Goal: Navigation & Orientation: Understand site structure

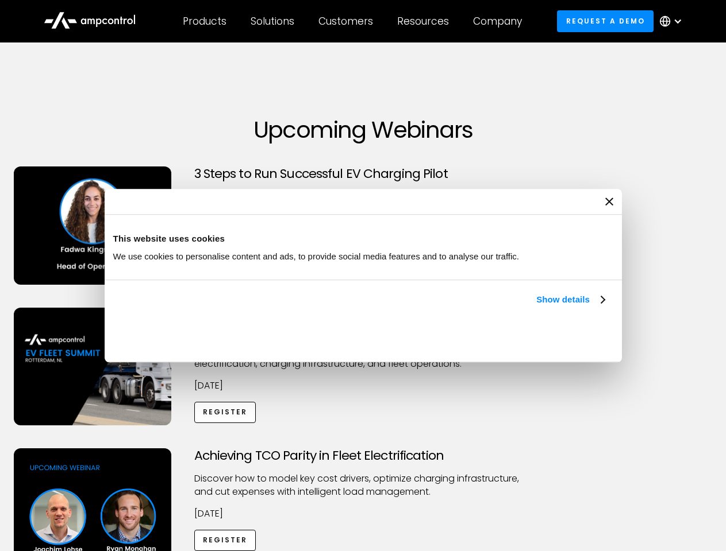
click at [536, 307] on link "Show details" at bounding box center [570, 300] width 68 height 14
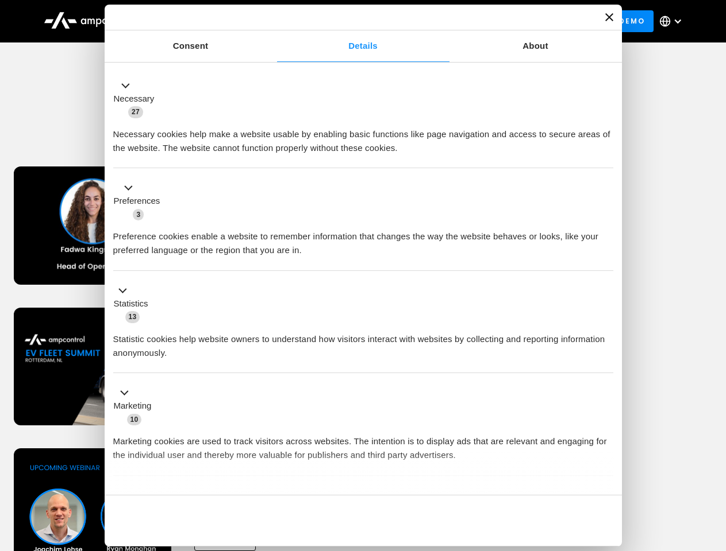
click at [605, 374] on li "Statistics 13 Statistic cookies help website owners to understand how visitors …" at bounding box center [363, 322] width 500 height 103
click at [713, 463] on div "Achieving TCO Parity in Fleet Electrification Discover how to model key cost dr…" at bounding box center [363, 539] width 722 height 180
click at [353, 21] on div "Customers" at bounding box center [345, 21] width 55 height 13
click at [204, 21] on div "Products" at bounding box center [205, 21] width 44 height 13
click at [273, 21] on div "Solutions" at bounding box center [272, 21] width 44 height 13
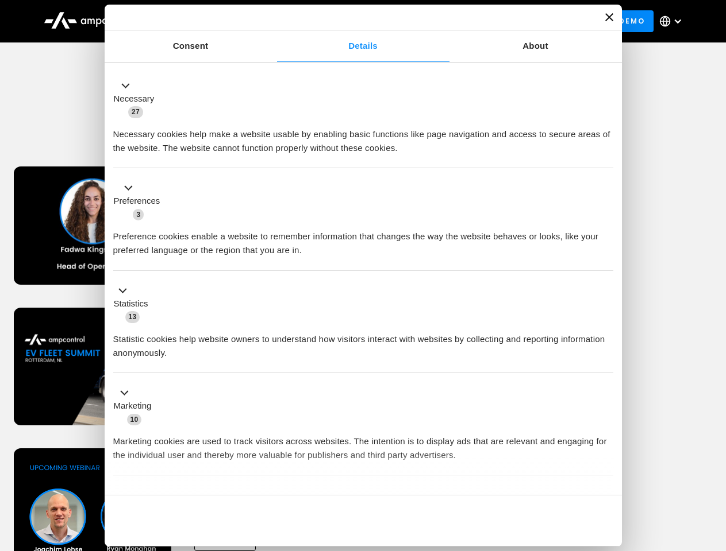
click at [348, 21] on div "Customers" at bounding box center [345, 21] width 55 height 13
click at [425, 21] on div "Resources" at bounding box center [423, 21] width 52 height 13
click at [501, 21] on div "Company" at bounding box center [497, 21] width 49 height 13
click at [673, 21] on div at bounding box center [677, 21] width 9 height 9
